Goal: Task Accomplishment & Management: Use online tool/utility

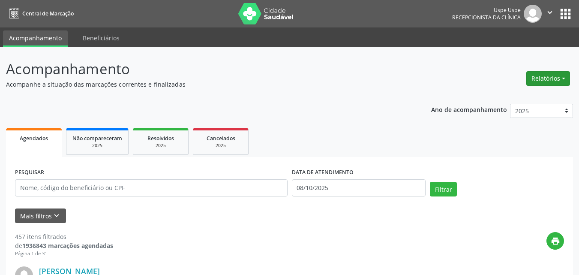
click at [557, 74] on button "Relatórios" at bounding box center [548, 78] width 44 height 15
click at [511, 99] on link "Agendamentos" at bounding box center [523, 97] width 92 height 12
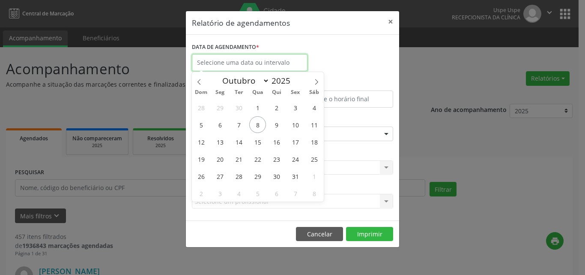
click at [254, 59] on input "text" at bounding box center [250, 62] width 116 height 17
click at [260, 122] on span "8" at bounding box center [257, 124] width 17 height 17
type input "08/10/2025"
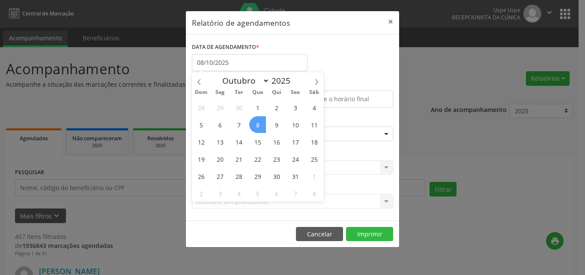
click at [260, 122] on span "8" at bounding box center [257, 124] width 17 height 17
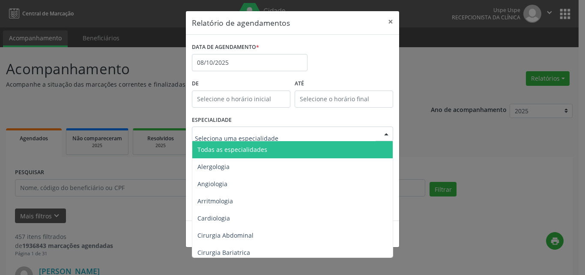
click at [217, 152] on span "Todas as especialidades" at bounding box center [233, 149] width 70 height 8
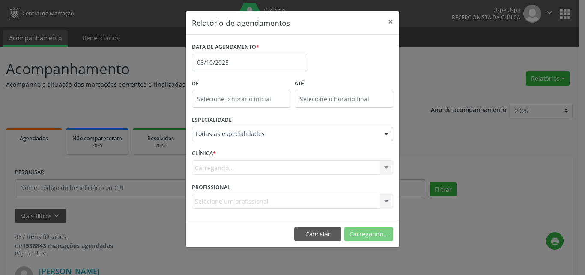
click at [217, 166] on div "Carregando... Nenhum resultado encontrado para: " " Não há nenhuma opção para s…" at bounding box center [292, 167] width 201 height 15
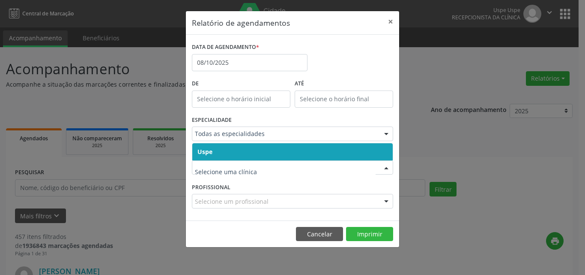
click at [224, 153] on span "Uspe" at bounding box center [292, 151] width 201 height 17
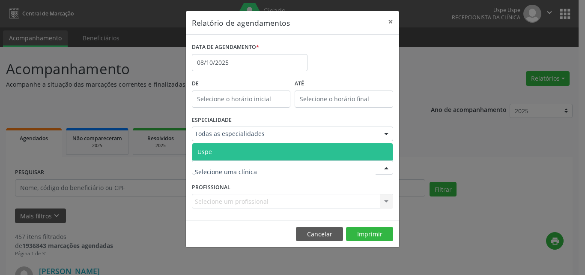
click at [224, 153] on span "Uspe" at bounding box center [292, 151] width 201 height 17
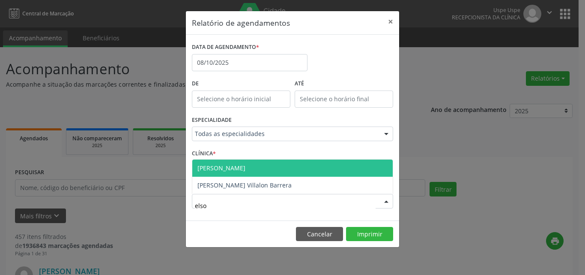
type input "elson"
click at [240, 168] on span "[PERSON_NAME]" at bounding box center [222, 168] width 48 height 8
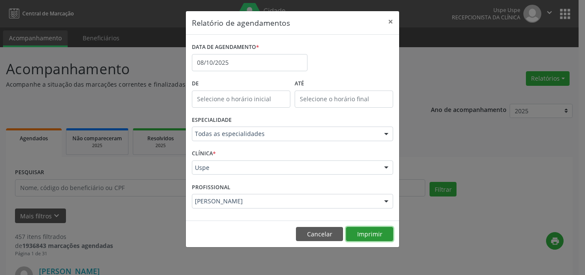
click at [378, 230] on button "Imprimir" at bounding box center [369, 234] width 47 height 15
